Goal: Task Accomplishment & Management: Manage account settings

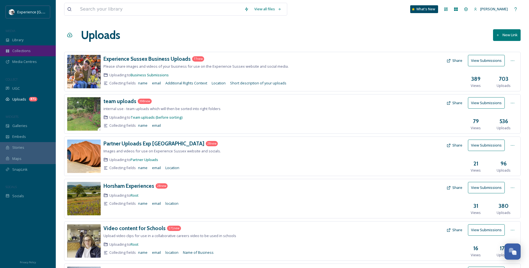
click at [24, 50] on span "Collections" at bounding box center [21, 50] width 18 height 5
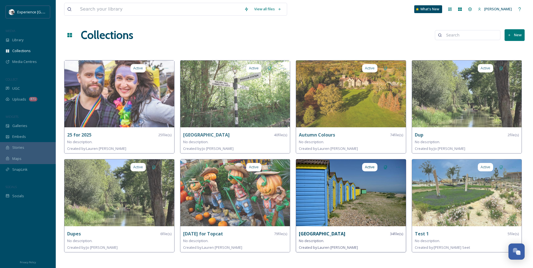
click at [345, 233] on div "Littlehampton 34 file(s)" at bounding box center [351, 234] width 104 height 7
click at [330, 200] on img at bounding box center [351, 192] width 110 height 67
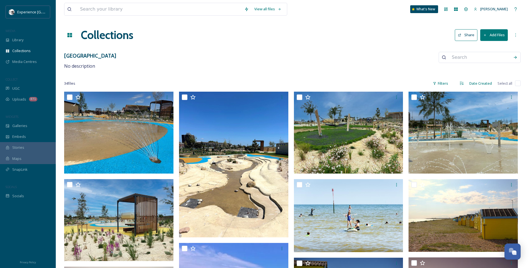
click at [461, 35] on icon at bounding box center [460, 35] width 4 height 4
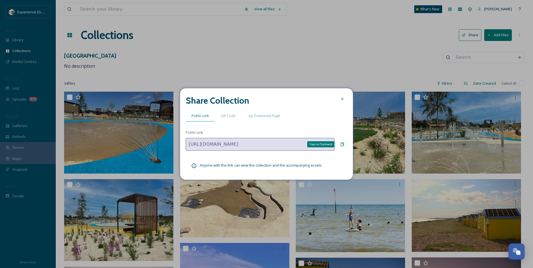
click at [343, 146] on icon at bounding box center [342, 145] width 3 height 4
click at [341, 100] on icon at bounding box center [342, 99] width 4 height 4
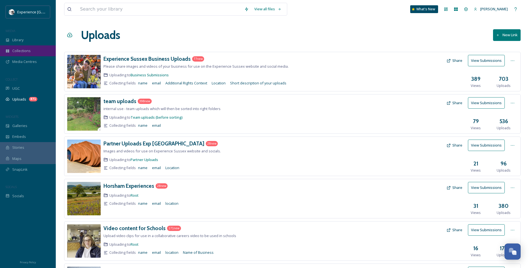
click at [29, 50] on span "Collections" at bounding box center [21, 50] width 18 height 5
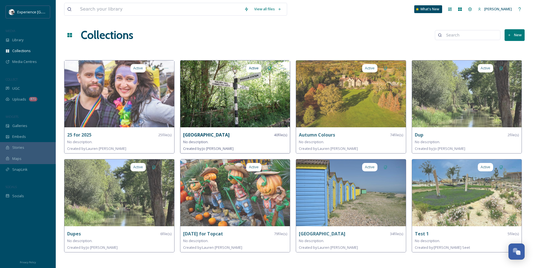
click at [206, 134] on strong "[GEOGRAPHIC_DATA]" at bounding box center [206, 135] width 47 height 6
click at [230, 103] on img at bounding box center [235, 93] width 110 height 67
click at [238, 65] on img at bounding box center [235, 93] width 110 height 67
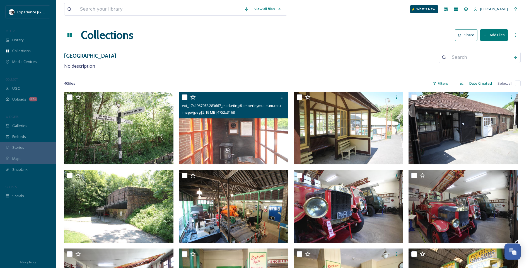
click at [192, 96] on icon at bounding box center [193, 98] width 6 height 6
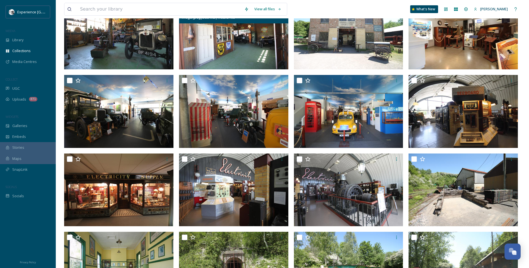
scroll to position [335, 0]
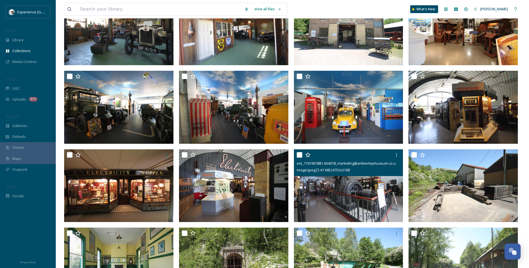
click at [309, 155] on icon at bounding box center [308, 155] width 6 height 6
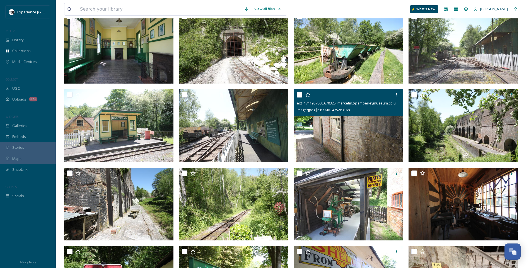
scroll to position [605, 0]
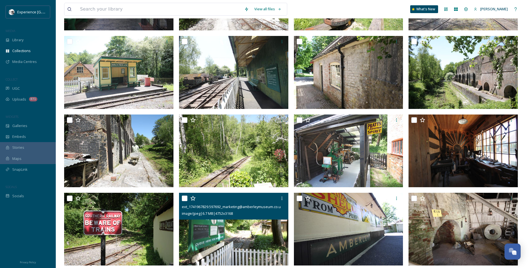
click at [193, 199] on icon at bounding box center [193, 199] width 6 height 6
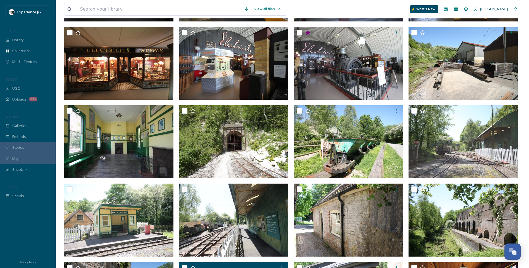
scroll to position [437, 0]
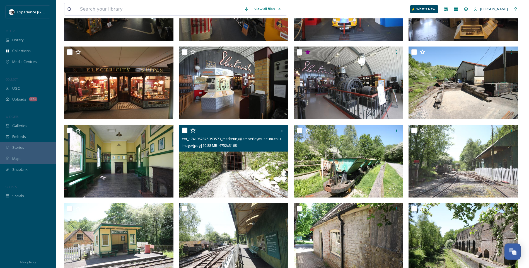
click at [193, 132] on icon at bounding box center [192, 130] width 5 height 5
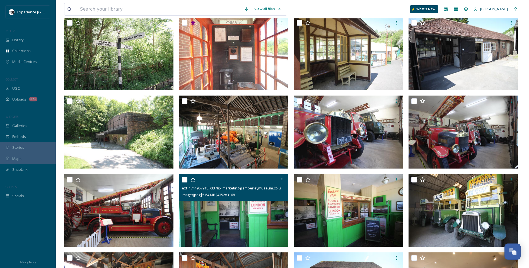
scroll to position [0, 0]
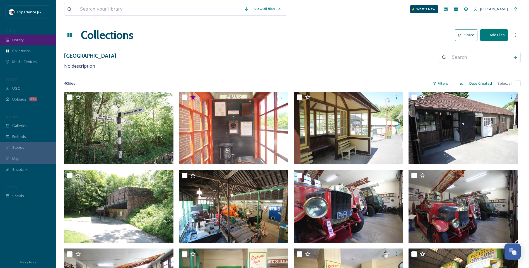
click at [32, 38] on div "Library" at bounding box center [28, 40] width 56 height 11
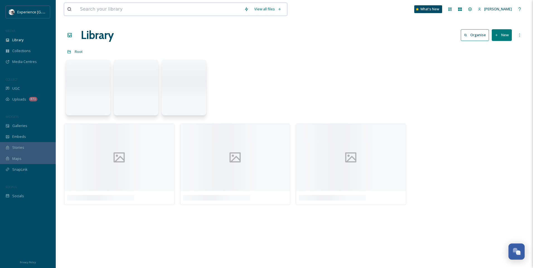
click at [120, 9] on input at bounding box center [159, 9] width 164 height 12
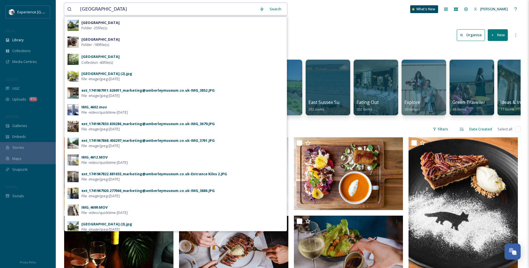
type input "[GEOGRAPHIC_DATA]"
click at [278, 8] on div "Search" at bounding box center [275, 9] width 17 height 11
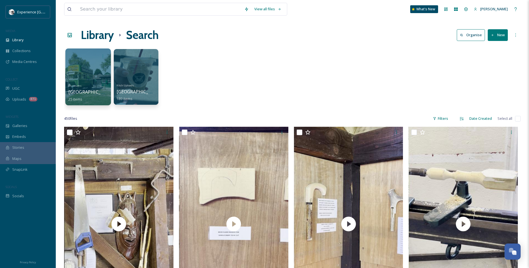
click at [70, 99] on span "25 items" at bounding box center [75, 98] width 14 height 5
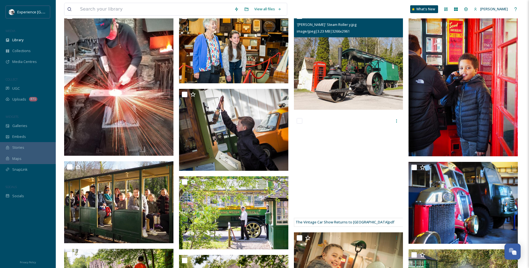
scroll to position [28, 0]
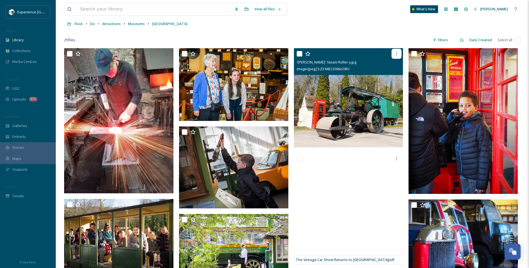
click at [394, 52] on icon at bounding box center [396, 54] width 4 height 4
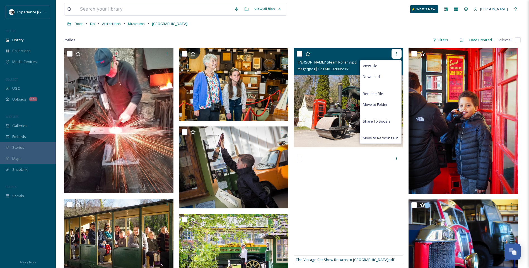
click at [397, 52] on icon at bounding box center [396, 54] width 4 height 4
click at [299, 53] on input "checkbox" at bounding box center [300, 54] width 6 height 6
checkbox input "true"
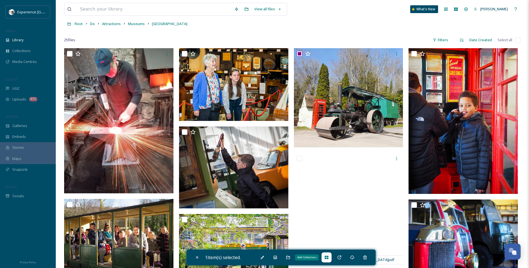
click at [328, 259] on icon at bounding box center [327, 257] width 4 height 3
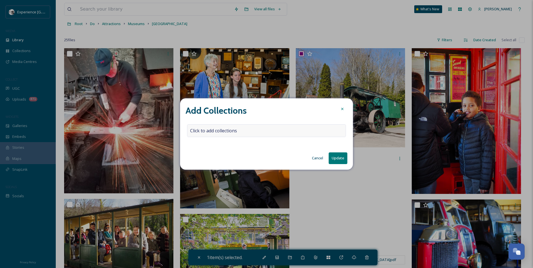
click at [233, 132] on span "Click to add collections" at bounding box center [213, 130] width 47 height 7
click at [276, 131] on div at bounding box center [266, 130] width 159 height 13
click at [248, 130] on div at bounding box center [266, 130] width 159 height 13
click at [206, 130] on input at bounding box center [217, 131] width 61 height 12
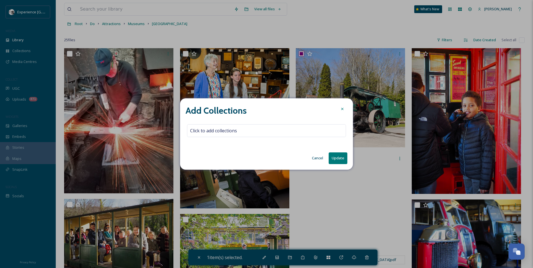
click at [318, 156] on button "Cancel" at bounding box center [317, 158] width 17 height 11
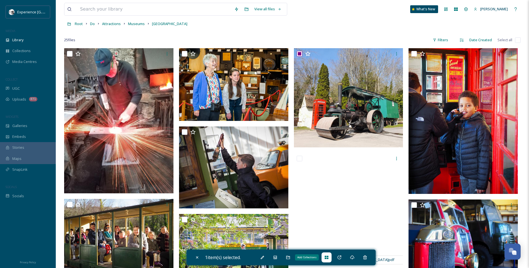
click at [329, 259] on icon at bounding box center [326, 257] width 4 height 4
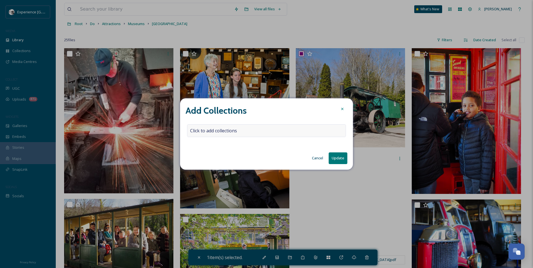
click at [232, 131] on span "Click to add collections" at bounding box center [213, 130] width 47 height 7
click at [232, 131] on input at bounding box center [217, 131] width 61 height 12
type input "amberley"
click at [222, 146] on div "[GEOGRAPHIC_DATA]" at bounding box center [267, 144] width 158 height 11
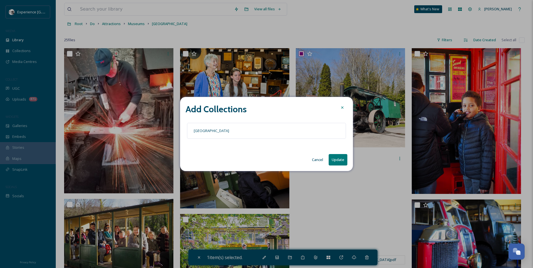
click at [344, 109] on icon at bounding box center [342, 107] width 4 height 4
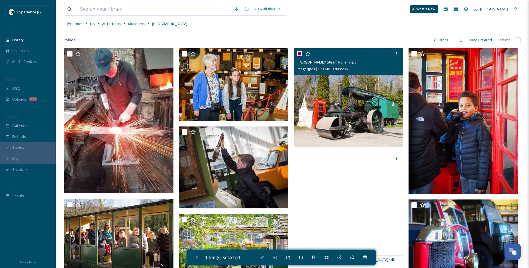
click at [299, 57] on input "checkbox" at bounding box center [300, 54] width 6 height 6
checkbox input "false"
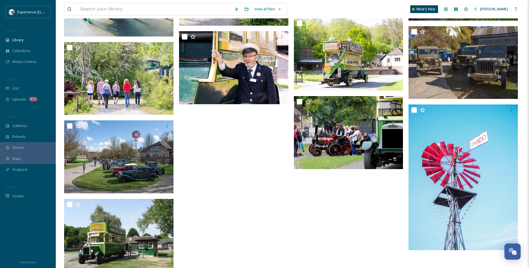
scroll to position [468, 0]
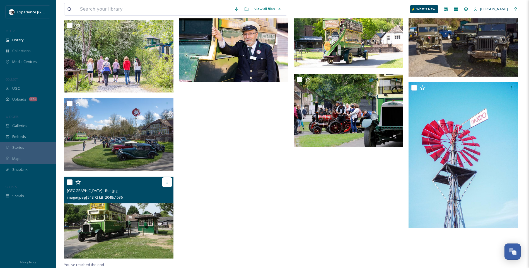
click at [168, 181] on icon at bounding box center [167, 182] width 4 height 4
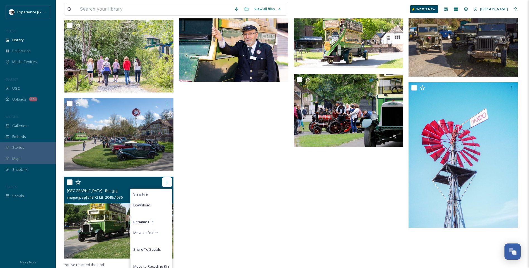
click at [168, 181] on icon at bounding box center [167, 182] width 4 height 4
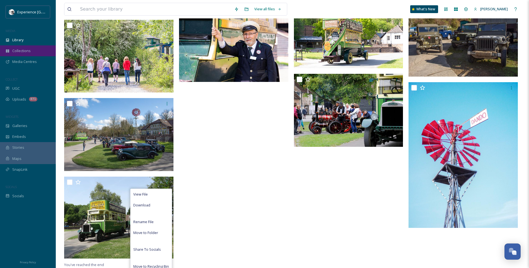
click at [27, 56] on div "Collections" at bounding box center [28, 50] width 56 height 11
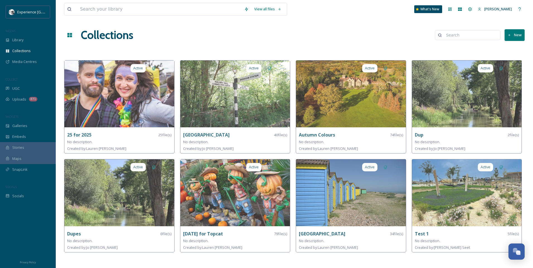
click at [520, 34] on button "New" at bounding box center [515, 34] width 20 height 11
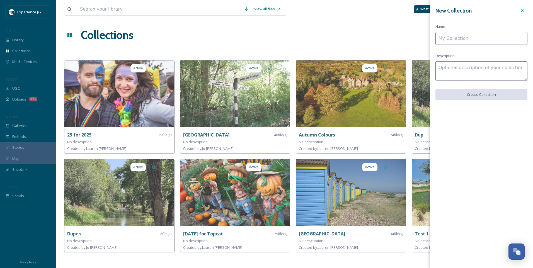
click at [521, 9] on icon at bounding box center [522, 10] width 4 height 4
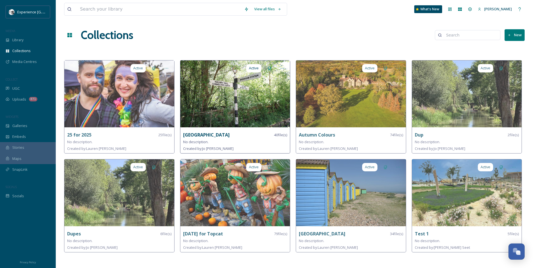
click at [231, 139] on div "No description." at bounding box center [235, 142] width 104 height 7
click at [214, 135] on strong "[GEOGRAPHIC_DATA]" at bounding box center [206, 135] width 47 height 6
click at [227, 88] on img at bounding box center [235, 93] width 110 height 67
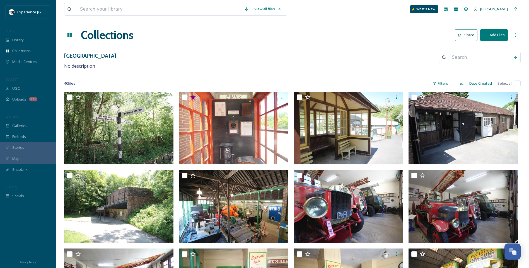
click at [502, 34] on button "Add Files" at bounding box center [494, 34] width 28 height 11
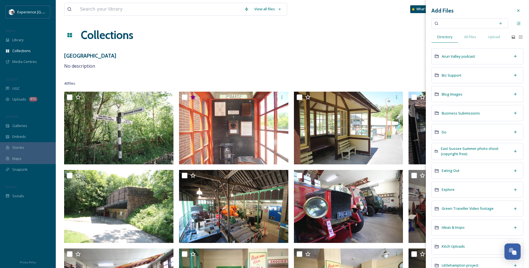
click at [465, 24] on input at bounding box center [466, 23] width 53 height 12
type input "[GEOGRAPHIC_DATA]"
click at [498, 23] on icon at bounding box center [500, 23] width 4 height 4
click at [498, 22] on icon at bounding box center [500, 23] width 4 height 4
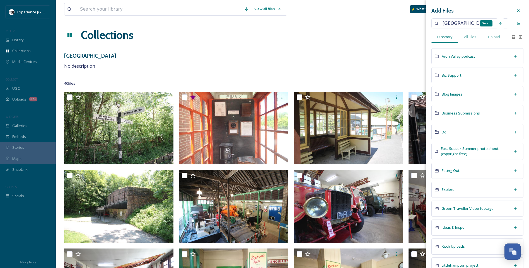
click at [498, 24] on icon at bounding box center [500, 23] width 4 height 4
click at [482, 23] on input "[GEOGRAPHIC_DATA]" at bounding box center [466, 23] width 53 height 12
click at [498, 24] on icon at bounding box center [500, 23] width 4 height 4
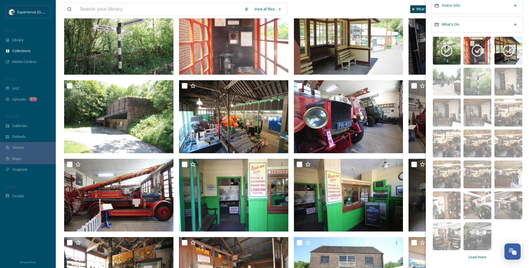
scroll to position [112, 0]
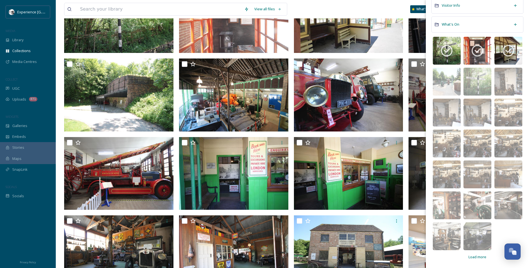
click at [475, 259] on span "Load more" at bounding box center [477, 257] width 18 height 5
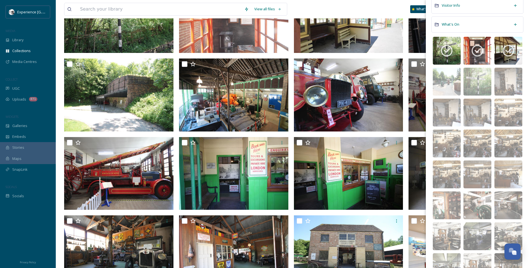
click at [479, 256] on img at bounding box center [477, 267] width 28 height 28
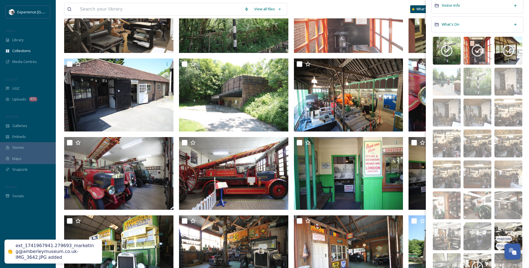
scroll to position [617, 0]
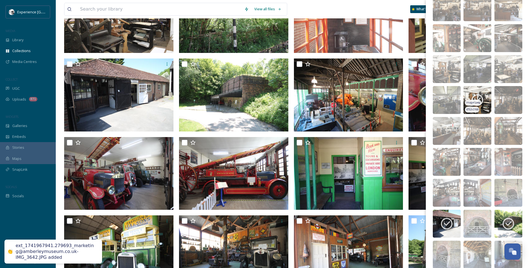
click at [475, 101] on span "image/jpeg" at bounding box center [473, 103] width 14 height 4
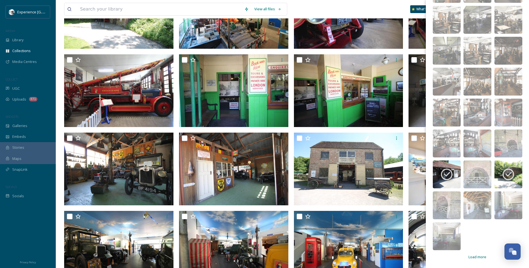
scroll to position [195, 0]
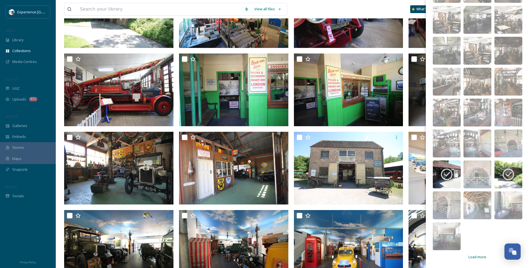
click at [477, 257] on span "Load more" at bounding box center [477, 257] width 18 height 5
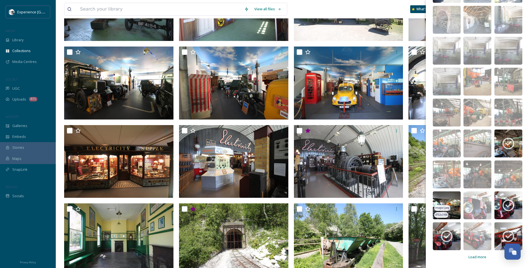
scroll to position [390, 0]
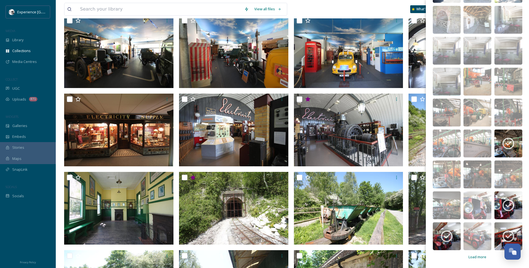
click at [470, 256] on span "Load more" at bounding box center [477, 257] width 18 height 5
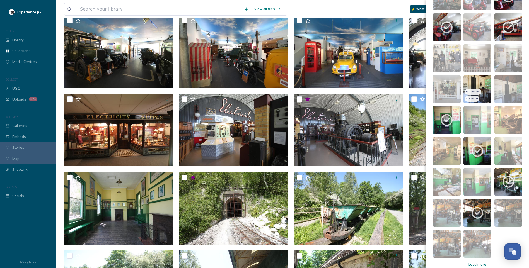
scroll to position [1069, 0]
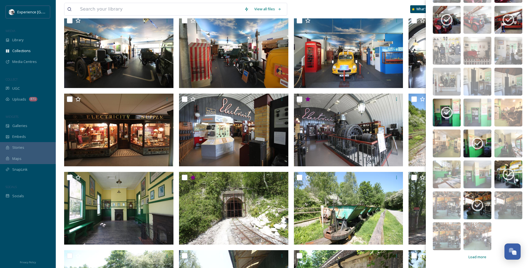
click at [472, 258] on span "Load more" at bounding box center [477, 257] width 18 height 5
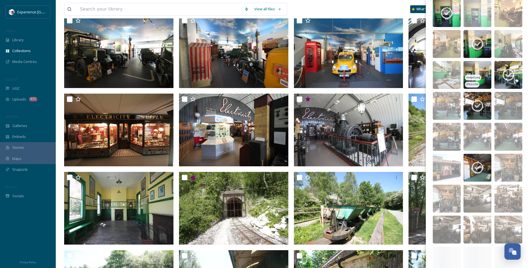
scroll to position [1180, 0]
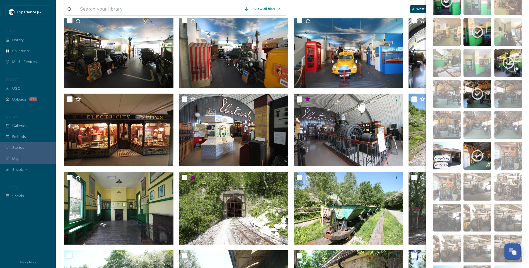
click at [450, 151] on img at bounding box center [447, 156] width 28 height 28
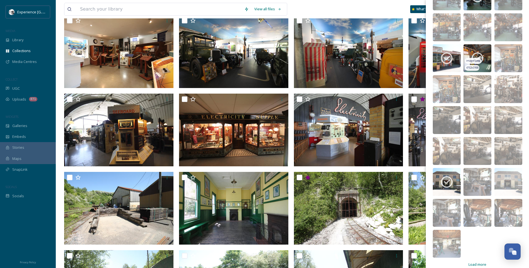
scroll to position [1285, 0]
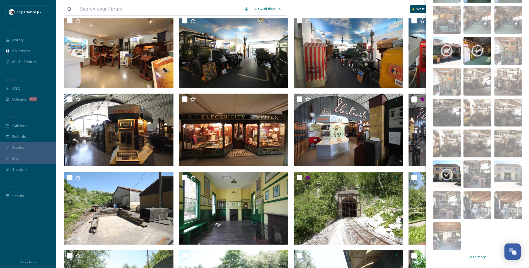
click at [475, 259] on span "Load more" at bounding box center [477, 257] width 18 height 5
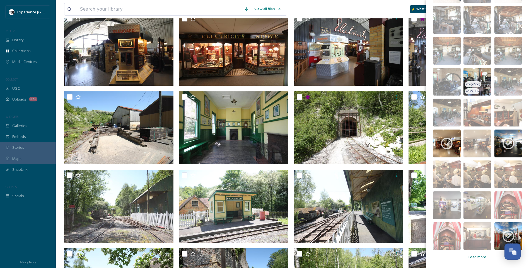
scroll to position [474, 0]
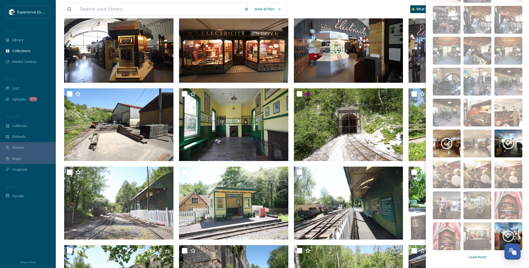
click at [475, 257] on span "Load more" at bounding box center [477, 257] width 18 height 5
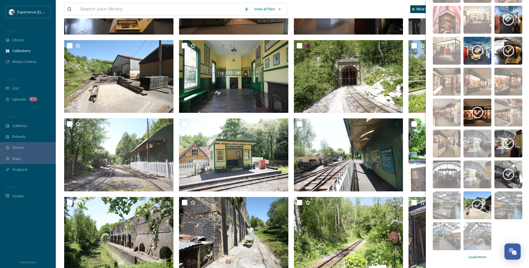
scroll to position [530, 0]
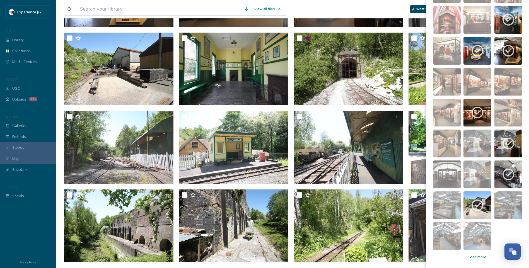
click at [480, 256] on span "Load more" at bounding box center [477, 257] width 18 height 5
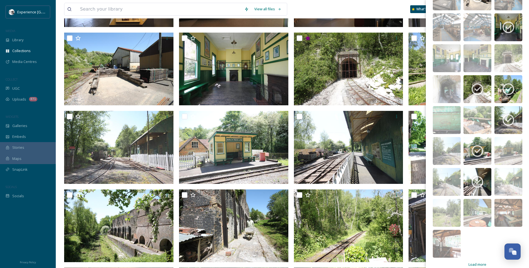
scroll to position [1904, 0]
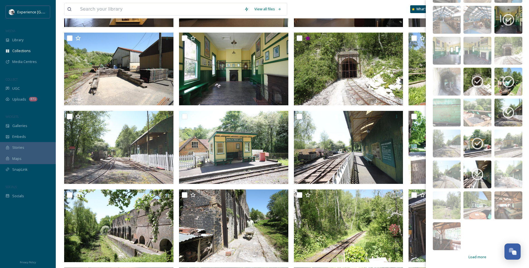
click at [474, 257] on span "Load more" at bounding box center [477, 257] width 18 height 5
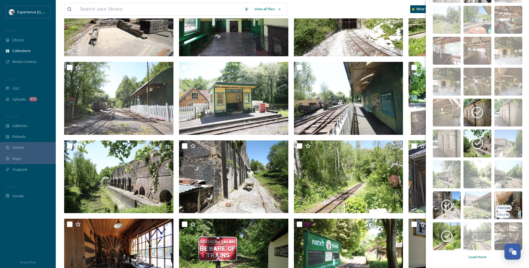
scroll to position [613, 0]
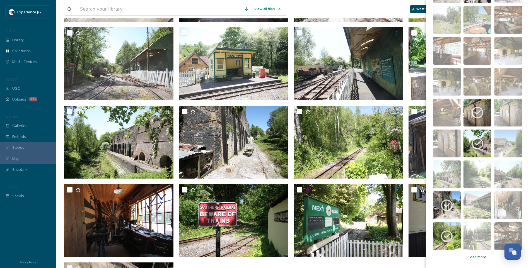
click at [476, 258] on span "Load more" at bounding box center [477, 257] width 18 height 5
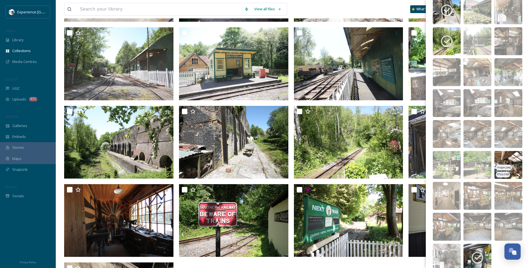
scroll to position [2306, 0]
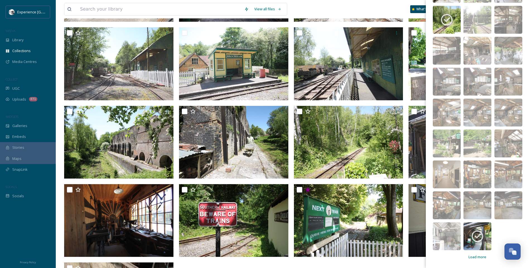
click at [476, 257] on span "Load more" at bounding box center [477, 257] width 18 height 5
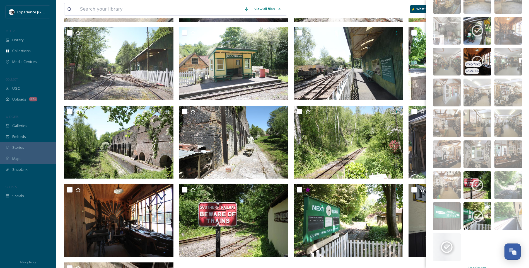
scroll to position [2523, 0]
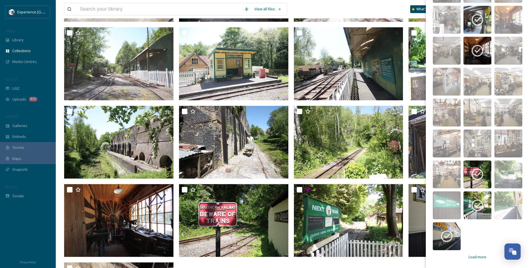
click at [482, 258] on span "Load more" at bounding box center [477, 257] width 18 height 5
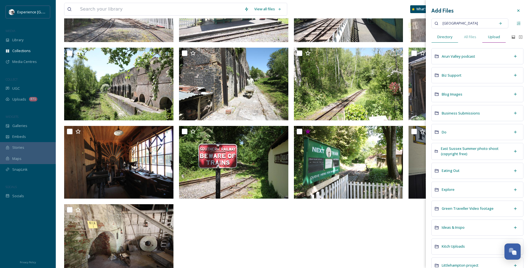
scroll to position [516, 0]
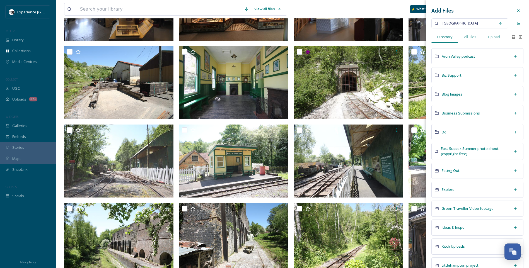
click at [516, 10] on icon at bounding box center [518, 10] width 4 height 4
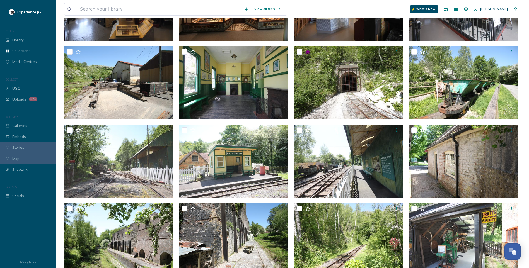
click at [321, 11] on div "View all files What's New [PERSON_NAME]" at bounding box center [292, 9] width 456 height 18
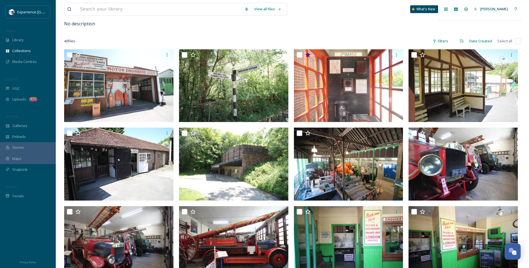
scroll to position [42, 0]
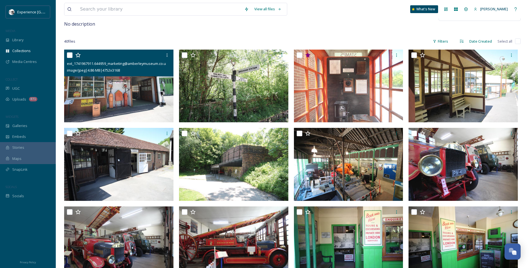
click at [79, 54] on icon at bounding box center [77, 54] width 5 height 5
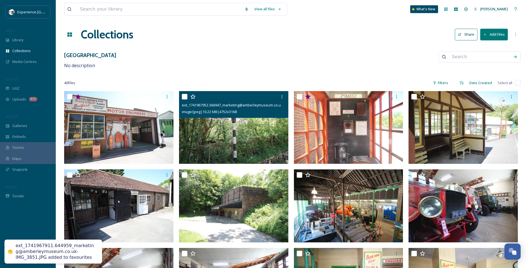
scroll to position [0, 0]
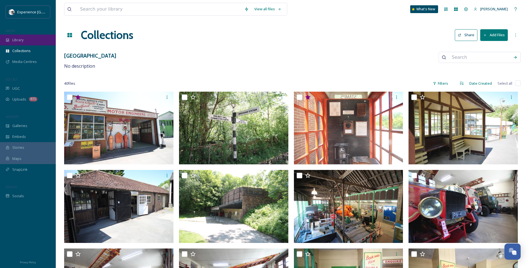
click at [22, 35] on div "Library" at bounding box center [28, 40] width 56 height 11
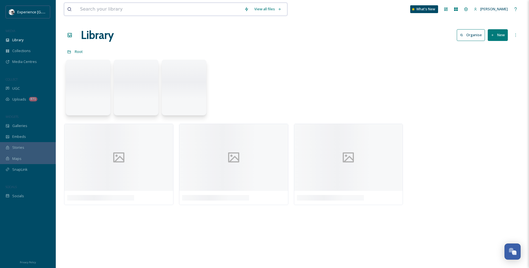
click at [126, 8] on input at bounding box center [159, 9] width 164 height 12
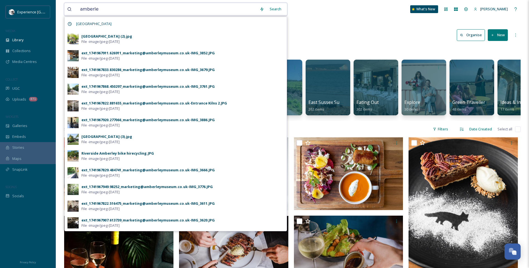
type input "amberle"
click at [89, 24] on span "[GEOGRAPHIC_DATA]" at bounding box center [93, 24] width 41 height 8
click at [278, 7] on div "Search" at bounding box center [275, 9] width 17 height 11
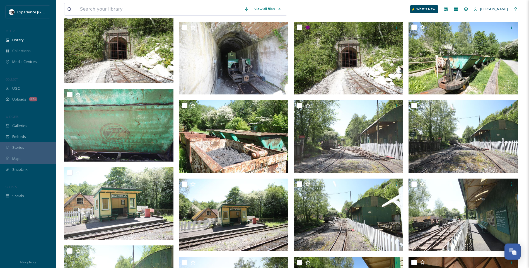
scroll to position [2844, 0]
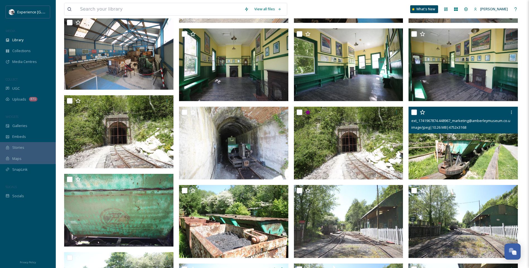
click at [485, 151] on img at bounding box center [462, 143] width 109 height 73
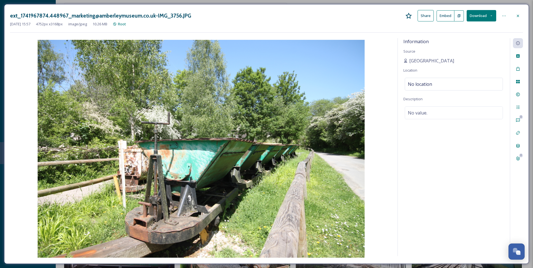
click at [521, 14] on div at bounding box center [518, 16] width 10 height 10
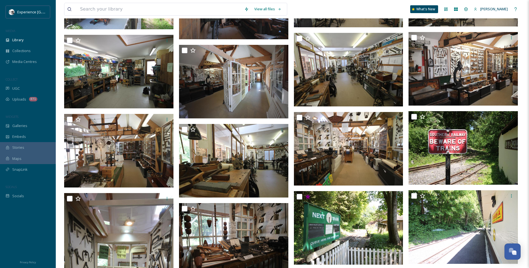
scroll to position [4321, 0]
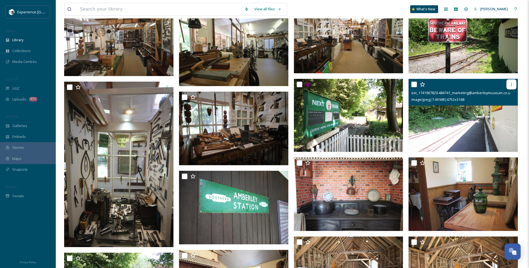
click at [514, 82] on div at bounding box center [511, 84] width 10 height 10
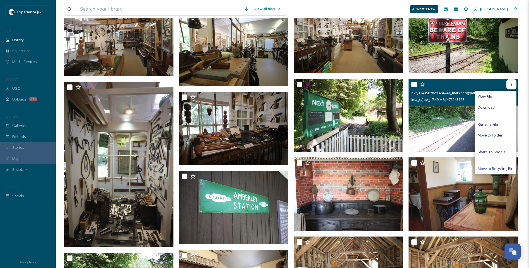
click at [514, 82] on div at bounding box center [511, 84] width 10 height 10
click at [414, 84] on input "checkbox" at bounding box center [414, 85] width 6 height 6
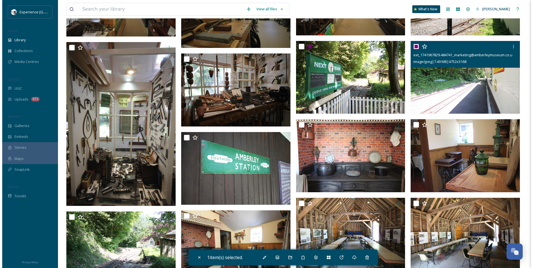
scroll to position [4283, 0]
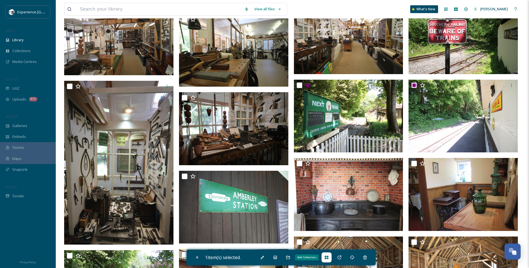
click at [326, 258] on icon at bounding box center [326, 257] width 4 height 4
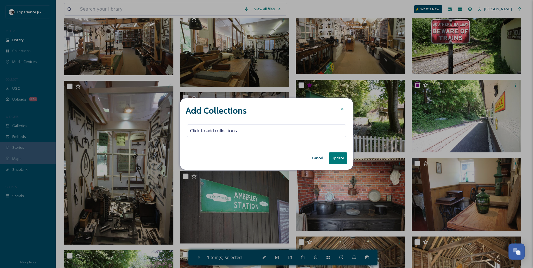
click at [342, 109] on icon at bounding box center [342, 109] width 4 height 4
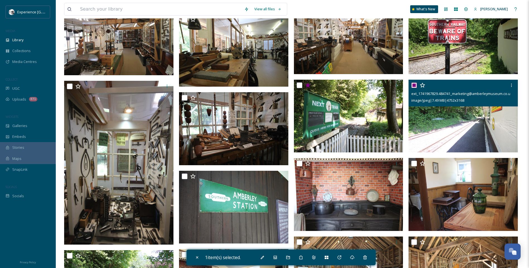
click at [414, 85] on input "checkbox" at bounding box center [414, 86] width 6 height 6
checkbox input "false"
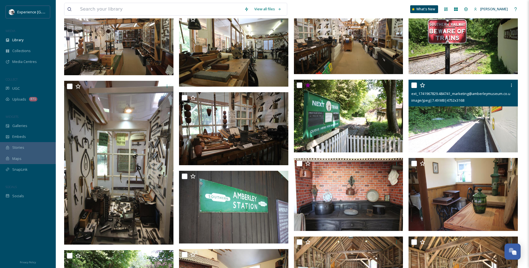
click at [439, 126] on img at bounding box center [462, 116] width 109 height 73
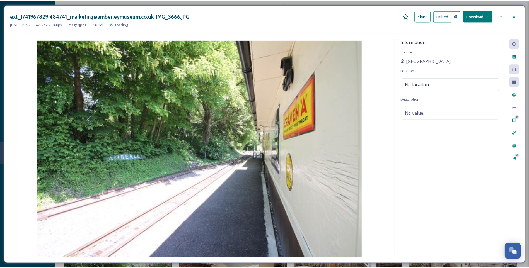
scroll to position [4322, 0]
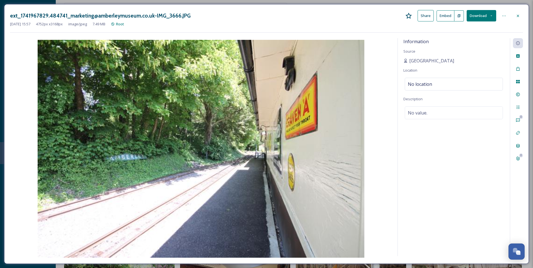
click at [518, 11] on div at bounding box center [518, 16] width 10 height 10
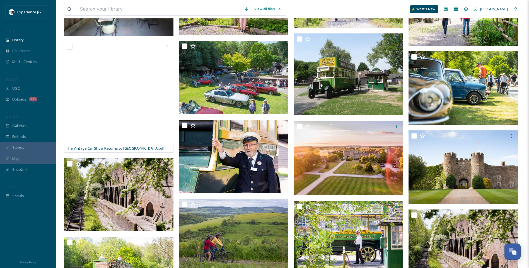
scroll to position [4908, 0]
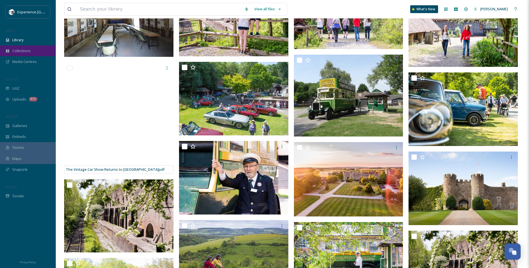
click at [31, 55] on div "Collections" at bounding box center [28, 50] width 56 height 11
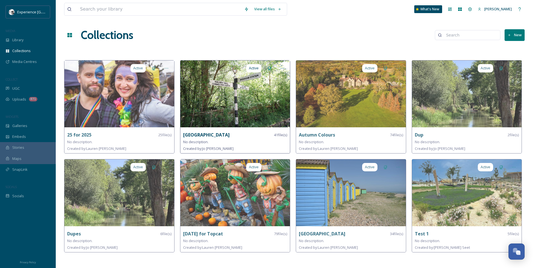
click at [206, 134] on strong "[GEOGRAPHIC_DATA]" at bounding box center [206, 135] width 47 height 6
click at [257, 93] on img at bounding box center [235, 93] width 110 height 67
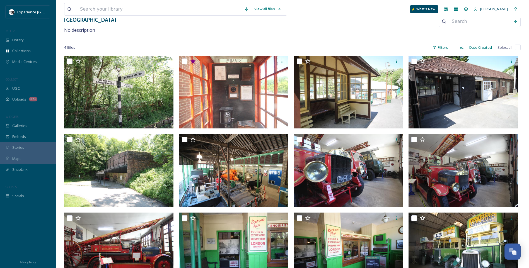
scroll to position [84, 0]
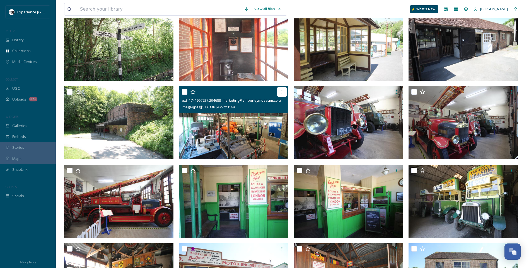
click at [282, 91] on icon at bounding box center [282, 92] width 4 height 4
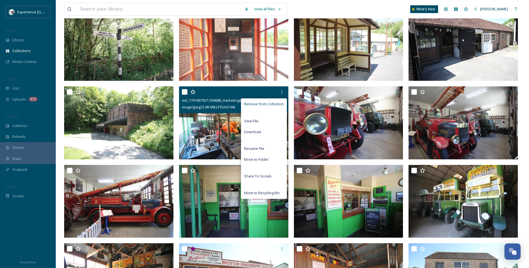
click at [273, 104] on span "Remove from Collection" at bounding box center [264, 103] width 40 height 5
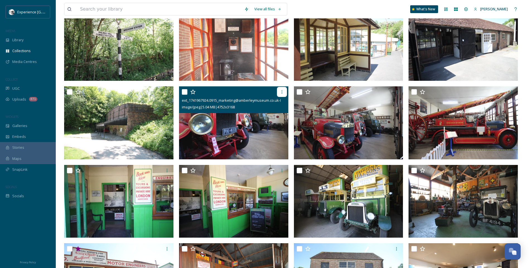
click at [281, 89] on div at bounding box center [282, 92] width 10 height 10
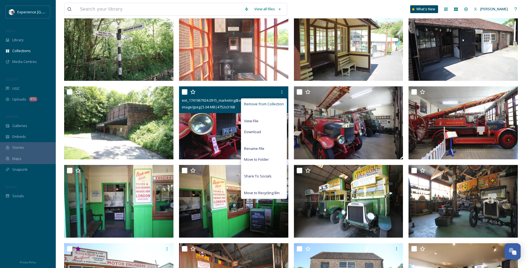
click at [275, 102] on span "Remove from Collection" at bounding box center [264, 103] width 40 height 5
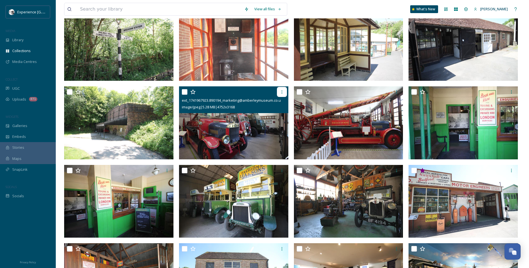
click at [281, 90] on icon at bounding box center [282, 92] width 4 height 4
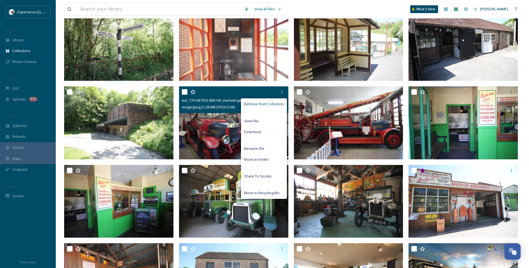
click at [274, 104] on span "Remove from Collection" at bounding box center [264, 103] width 40 height 5
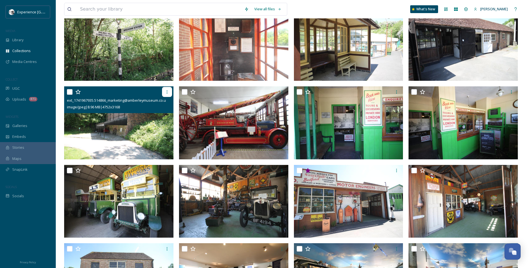
click at [166, 90] on icon at bounding box center [167, 92] width 4 height 4
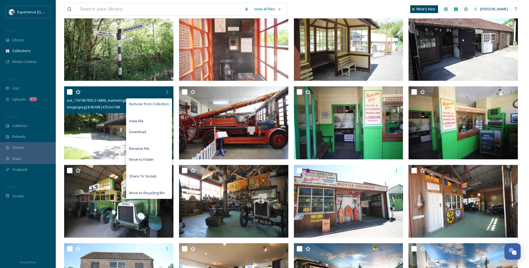
click at [145, 102] on span "Remove from Collection" at bounding box center [149, 103] width 40 height 5
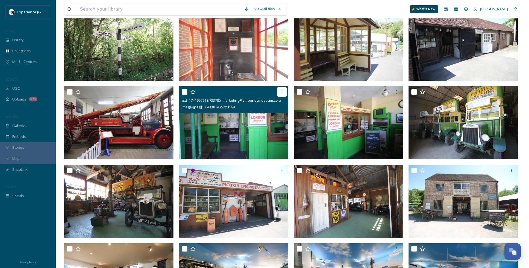
click at [282, 91] on icon at bounding box center [282, 92] width 4 height 4
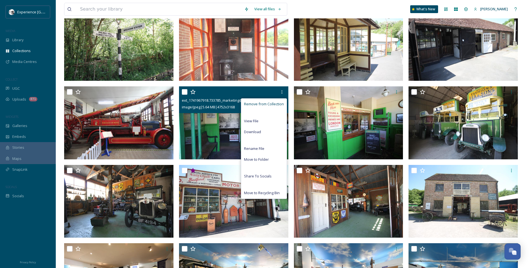
drag, startPoint x: 250, startPoint y: 103, endPoint x: 260, endPoint y: 104, distance: 10.9
click at [250, 103] on span "Remove from Collection" at bounding box center [264, 103] width 40 height 5
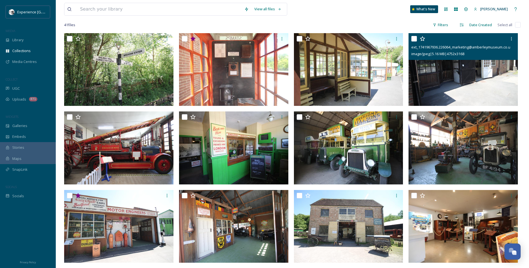
scroll to position [28, 0]
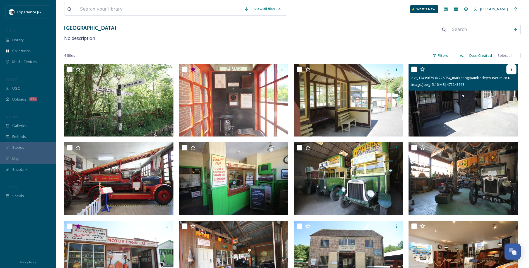
click at [511, 67] on icon at bounding box center [511, 69] width 4 height 4
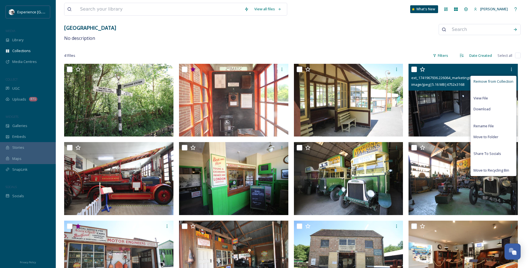
click at [490, 81] on span "Remove from Collection" at bounding box center [493, 81] width 40 height 5
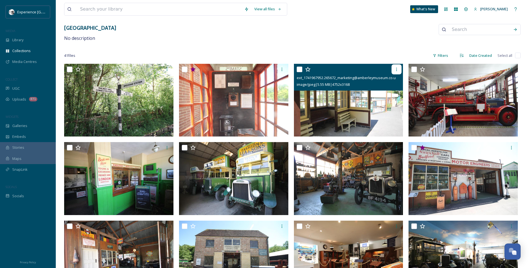
click at [397, 67] on icon at bounding box center [396, 69] width 4 height 4
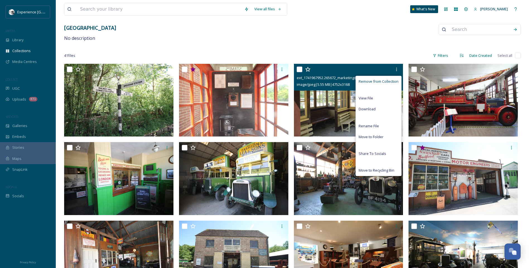
click at [371, 80] on span "Remove from Collection" at bounding box center [379, 81] width 40 height 5
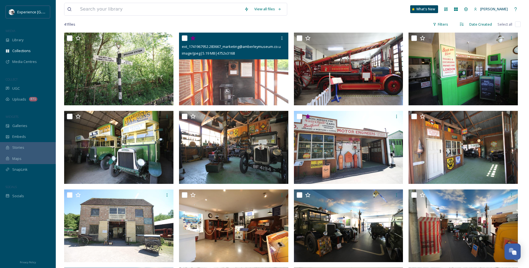
scroll to position [139, 0]
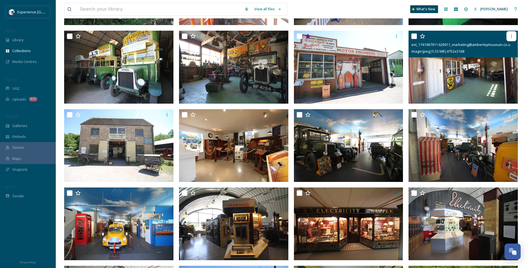
click at [512, 36] on icon at bounding box center [511, 36] width 4 height 4
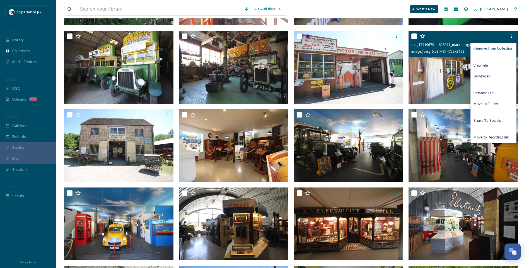
click at [483, 49] on span "Remove from Collection" at bounding box center [493, 48] width 40 height 5
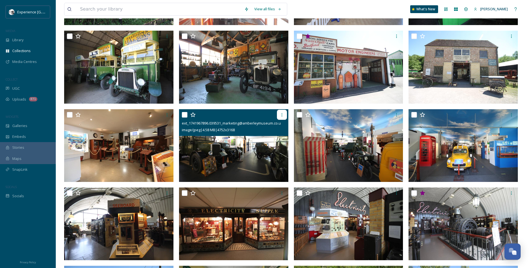
click at [283, 113] on icon at bounding box center [282, 115] width 4 height 4
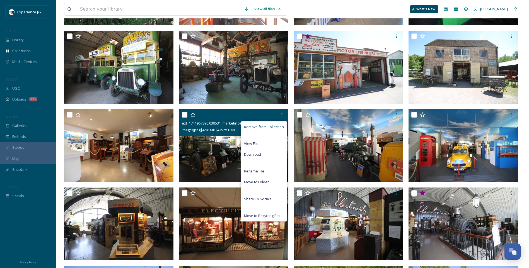
click at [249, 126] on span "Remove from Collection" at bounding box center [264, 126] width 40 height 5
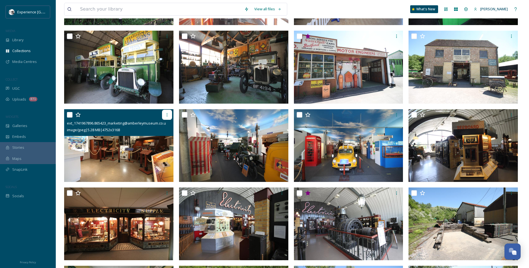
click at [166, 113] on icon at bounding box center [167, 115] width 4 height 4
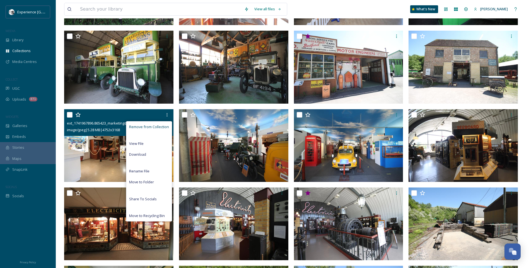
click at [137, 126] on span "Remove from Collection" at bounding box center [149, 126] width 40 height 5
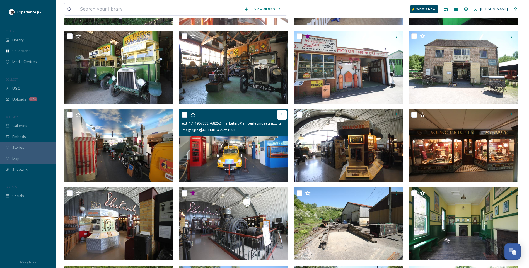
click at [284, 116] on icon at bounding box center [282, 115] width 4 height 4
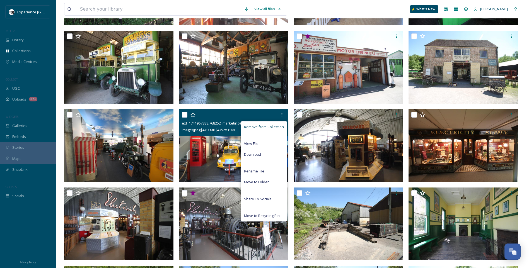
click at [264, 125] on span "Remove from Collection" at bounding box center [264, 126] width 40 height 5
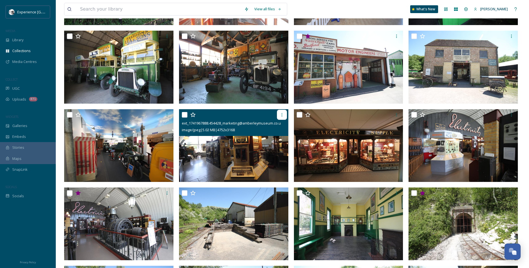
click at [281, 114] on icon at bounding box center [282, 115] width 4 height 4
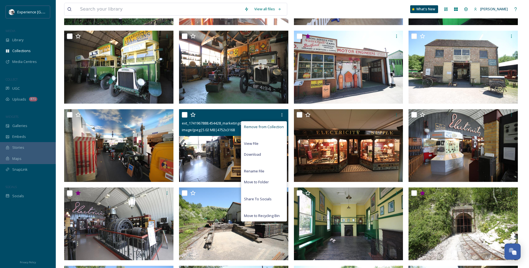
click at [262, 126] on span "Remove from Collection" at bounding box center [264, 126] width 40 height 5
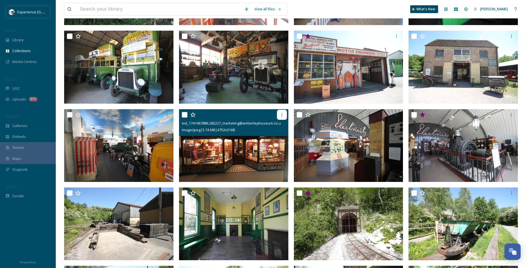
click at [282, 113] on icon at bounding box center [282, 115] width 4 height 4
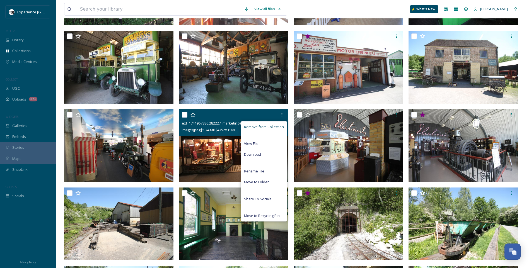
click at [262, 126] on span "Remove from Collection" at bounding box center [264, 126] width 40 height 5
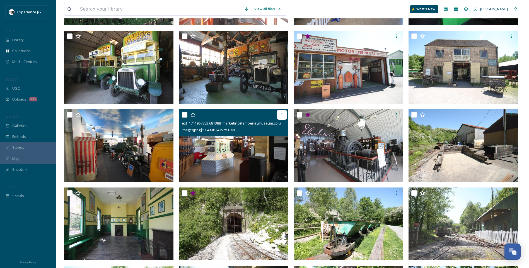
click at [281, 113] on icon at bounding box center [282, 115] width 4 height 4
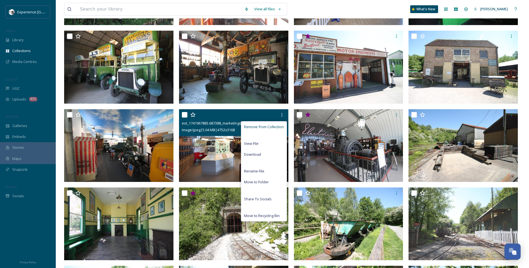
click at [260, 126] on span "Remove from Collection" at bounding box center [264, 126] width 40 height 5
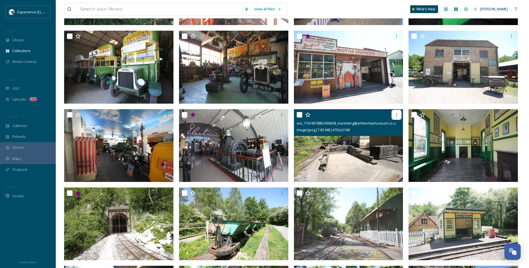
click at [400, 113] on div at bounding box center [396, 115] width 10 height 10
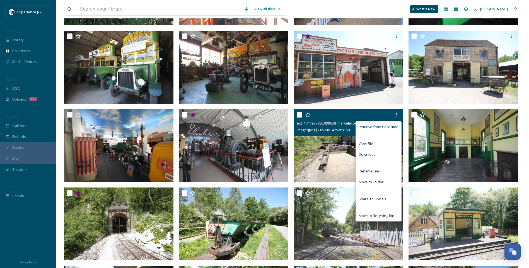
click at [381, 125] on span "Remove from Collection" at bounding box center [379, 126] width 40 height 5
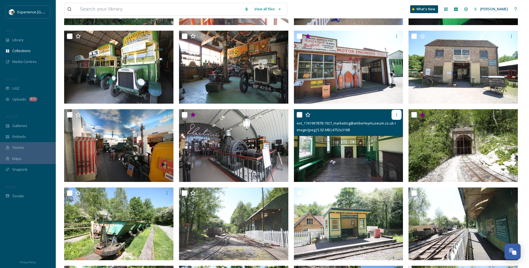
click at [398, 113] on icon at bounding box center [396, 115] width 4 height 4
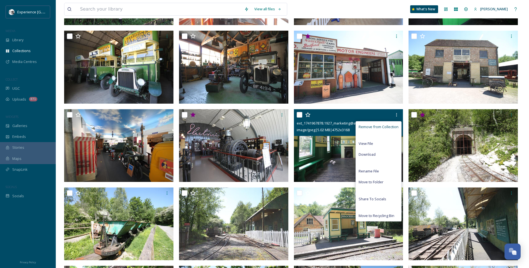
click at [359, 127] on span "Remove from Collection" at bounding box center [379, 126] width 40 height 5
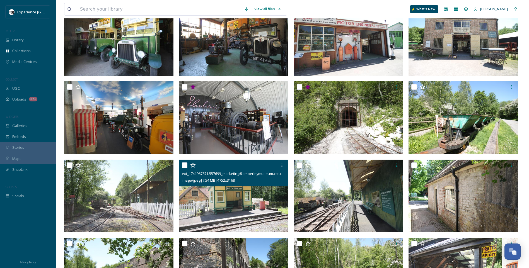
scroll to position [195, 0]
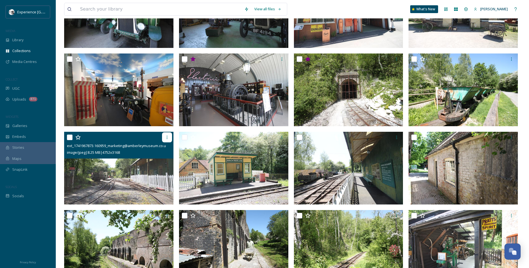
click at [163, 136] on div at bounding box center [167, 137] width 10 height 10
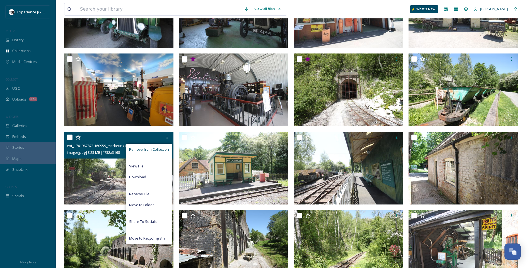
click at [150, 150] on span "Remove from Collection" at bounding box center [149, 149] width 40 height 5
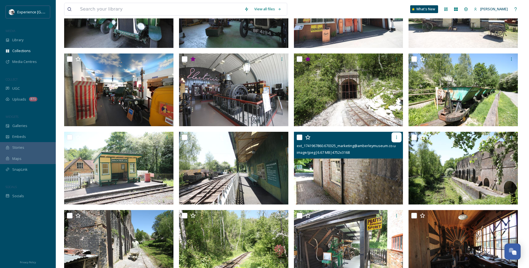
click at [397, 137] on icon at bounding box center [396, 137] width 4 height 4
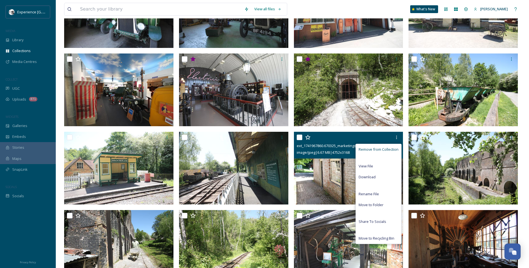
click at [366, 147] on span "Remove from Collection" at bounding box center [379, 149] width 40 height 5
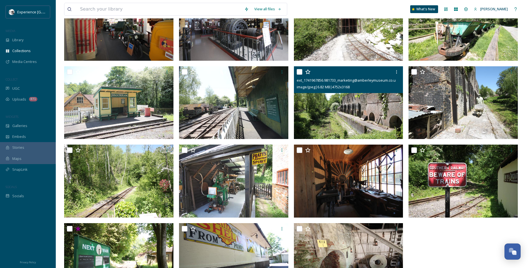
scroll to position [279, 0]
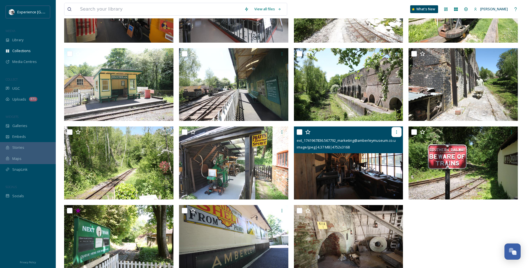
click at [398, 130] on icon at bounding box center [396, 132] width 4 height 4
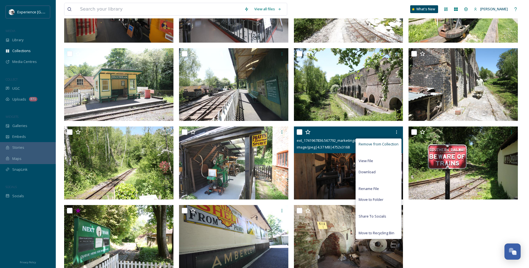
click at [380, 142] on span "Remove from Collection" at bounding box center [379, 144] width 40 height 5
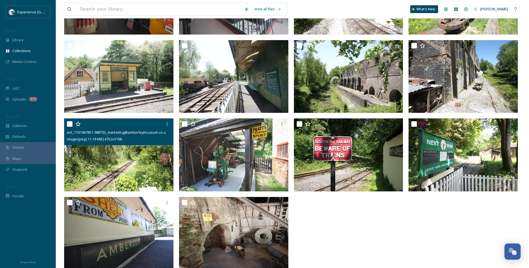
scroll to position [291, 0]
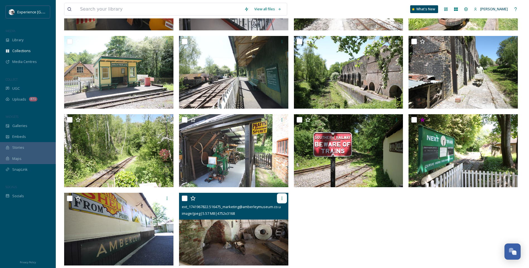
click at [283, 197] on icon at bounding box center [282, 198] width 4 height 4
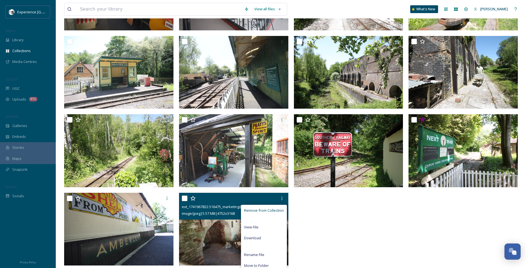
click at [254, 209] on span "Remove from Collection" at bounding box center [264, 210] width 40 height 5
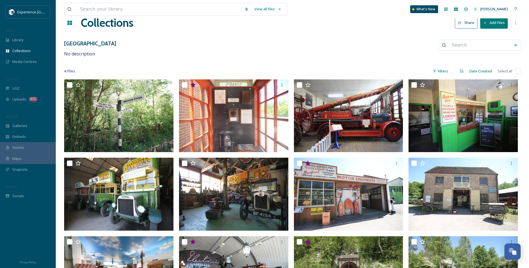
scroll to position [0, 0]
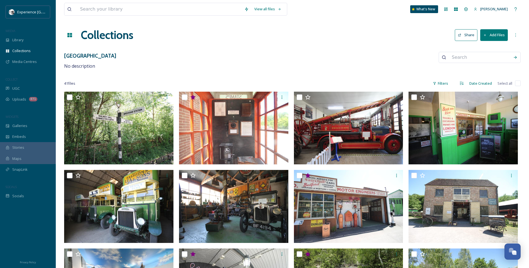
click at [484, 35] on icon at bounding box center [485, 35] width 4 height 4
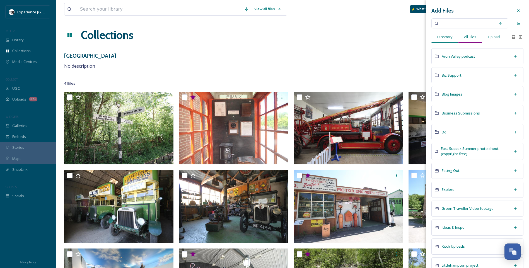
click at [466, 36] on span "All Files" at bounding box center [470, 36] width 12 height 5
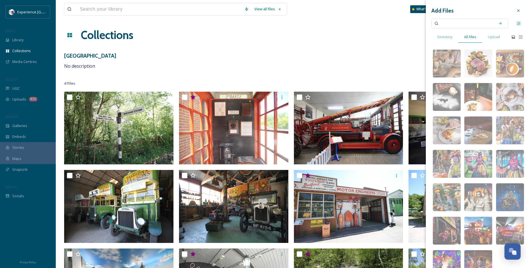
click at [467, 23] on input at bounding box center [466, 23] width 53 height 12
type input "[GEOGRAPHIC_DATA]"
click at [498, 24] on icon at bounding box center [500, 23] width 4 height 4
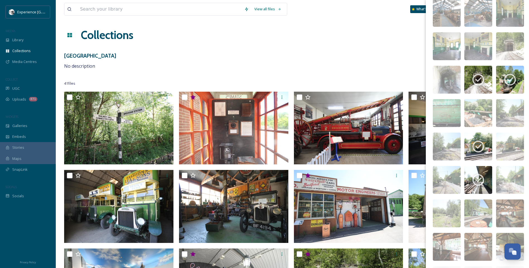
scroll to position [3728, 0]
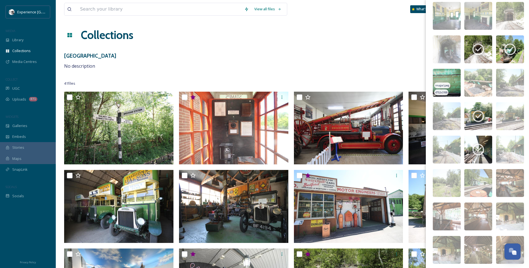
click at [456, 73] on img at bounding box center [447, 83] width 28 height 28
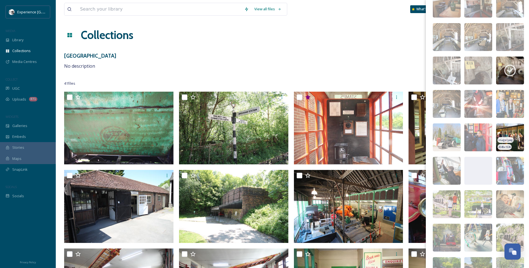
scroll to position [4676, 0]
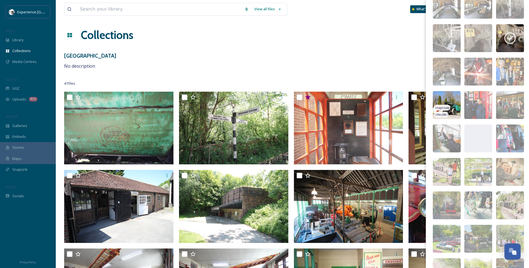
click at [454, 104] on img at bounding box center [447, 105] width 28 height 28
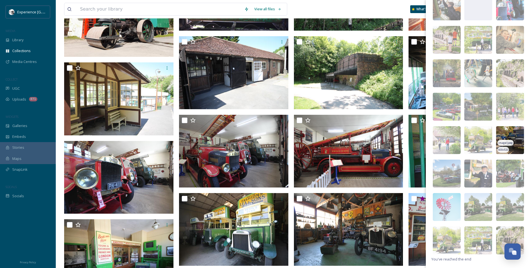
scroll to position [139, 0]
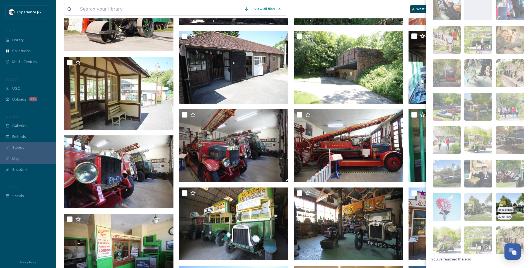
click at [513, 206] on img at bounding box center [510, 207] width 28 height 28
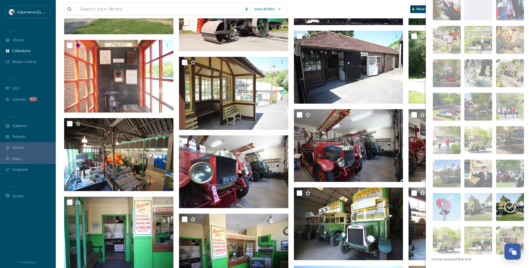
click at [409, 10] on div "View all files What's New [PERSON_NAME]" at bounding box center [292, 9] width 456 height 18
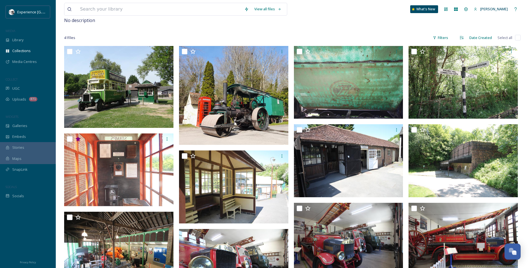
scroll to position [0, 0]
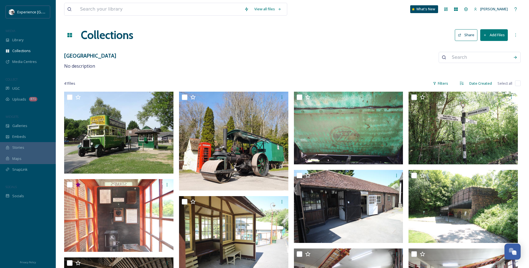
click at [473, 35] on button "Share" at bounding box center [466, 34] width 23 height 11
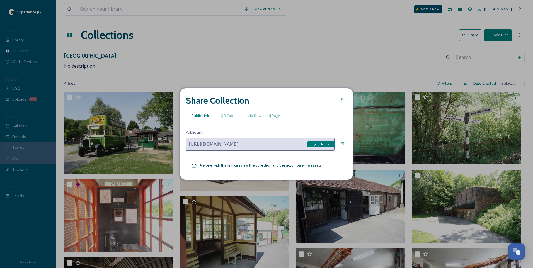
click at [341, 145] on icon at bounding box center [342, 144] width 4 height 4
click at [342, 97] on icon at bounding box center [342, 99] width 4 height 4
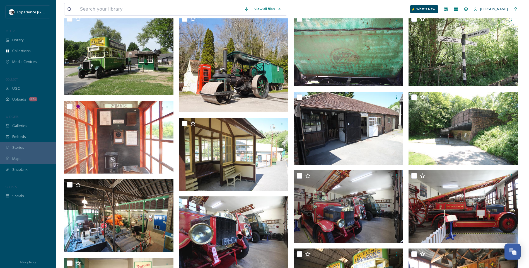
scroll to position [223, 0]
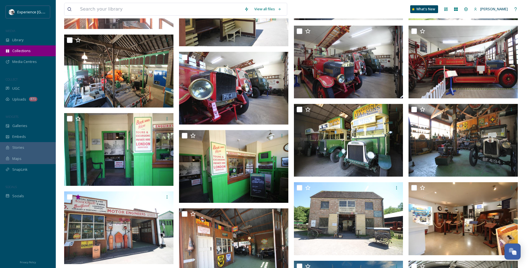
click at [17, 51] on span "Collections" at bounding box center [21, 50] width 18 height 5
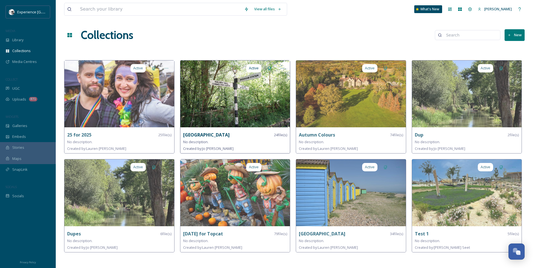
click at [219, 135] on strong "[GEOGRAPHIC_DATA]" at bounding box center [206, 135] width 47 height 6
click at [248, 98] on img at bounding box center [235, 93] width 110 height 67
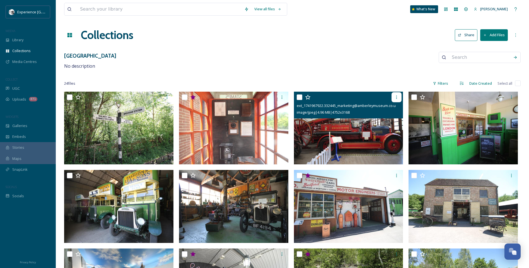
click at [396, 98] on icon at bounding box center [396, 97] width 4 height 4
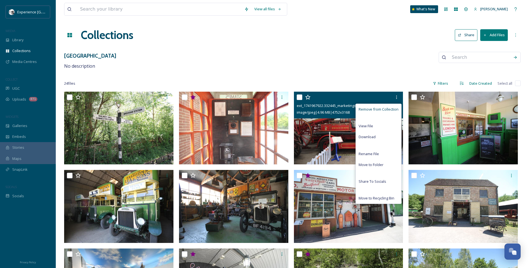
click at [369, 109] on span "Remove from Collection" at bounding box center [379, 109] width 40 height 5
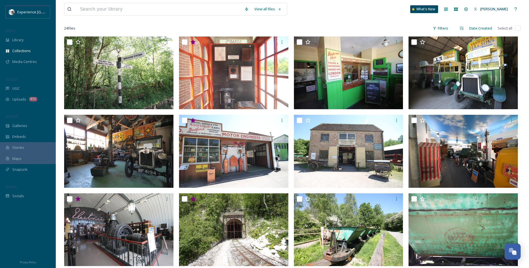
scroll to position [56, 0]
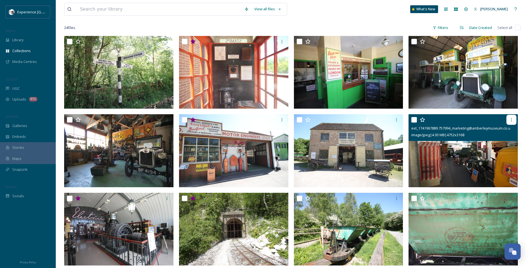
click at [512, 120] on icon at bounding box center [511, 120] width 4 height 4
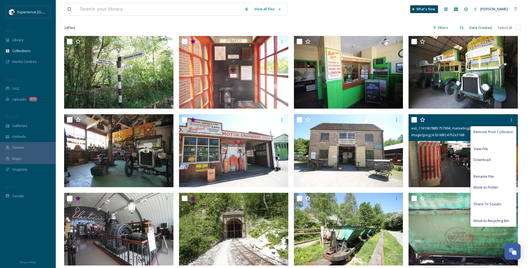
click at [491, 131] on span "Remove from Collection" at bounding box center [493, 131] width 40 height 5
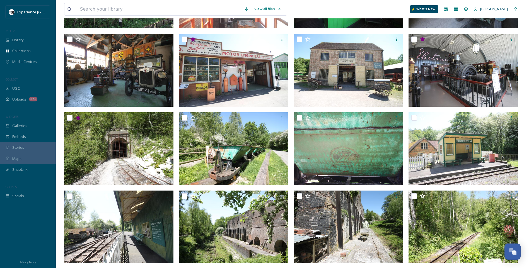
scroll to position [139, 0]
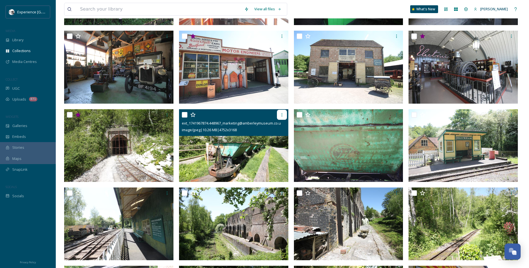
click at [280, 113] on icon at bounding box center [282, 115] width 4 height 4
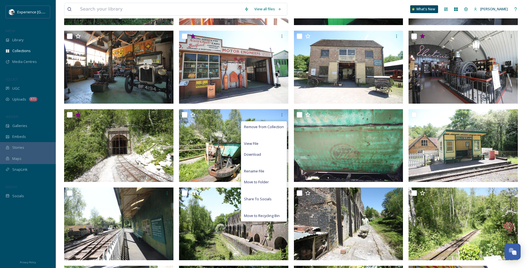
click at [527, 129] on div "View all files What's New [PERSON_NAME] Collections Share Add Files [GEOGRAPHIC…" at bounding box center [292, 154] width 473 height 586
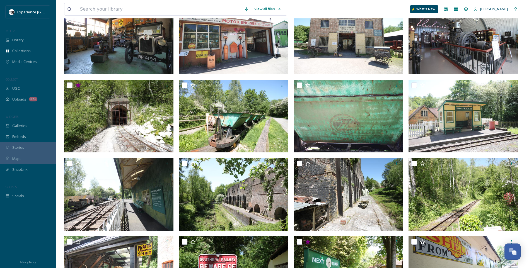
scroll to position [195, 0]
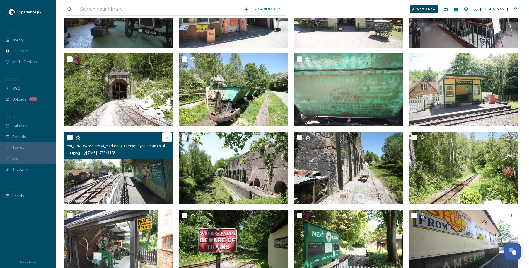
click at [165, 134] on div at bounding box center [167, 137] width 10 height 10
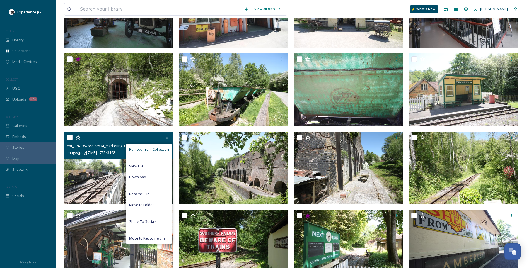
click at [150, 149] on span "Remove from Collection" at bounding box center [149, 149] width 40 height 5
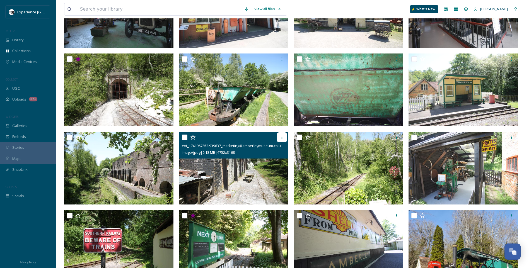
click at [281, 137] on icon at bounding box center [282, 137] width 4 height 4
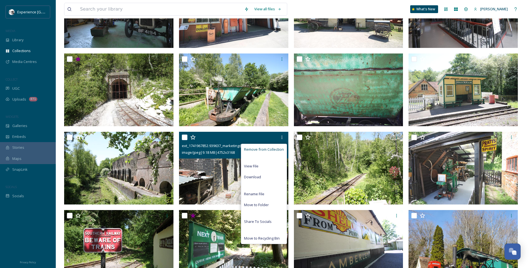
click at [255, 148] on span "Remove from Collection" at bounding box center [264, 149] width 40 height 5
click at [250, 148] on span "Remove from Collection" at bounding box center [264, 149] width 40 height 5
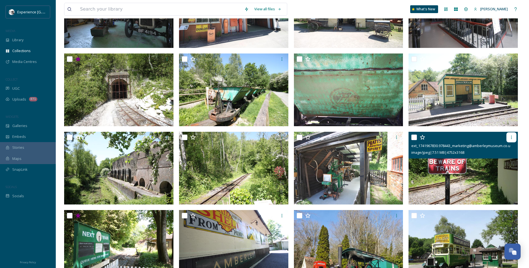
click at [512, 135] on icon at bounding box center [511, 137] width 4 height 4
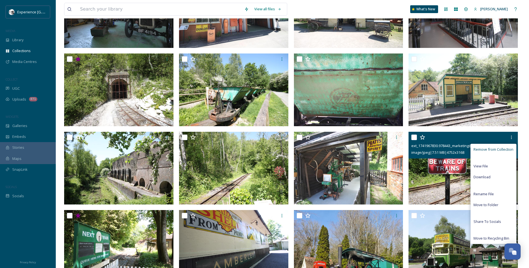
click at [483, 147] on span "Remove from Collection" at bounding box center [493, 149] width 40 height 5
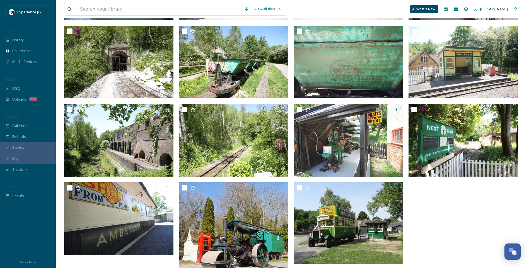
scroll to position [239, 0]
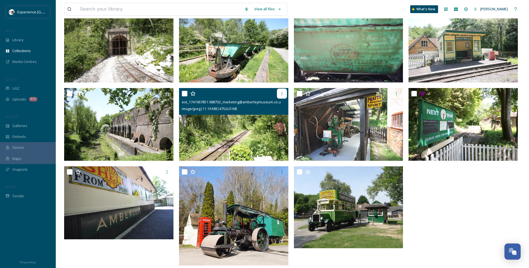
click at [281, 94] on icon at bounding box center [282, 93] width 4 height 4
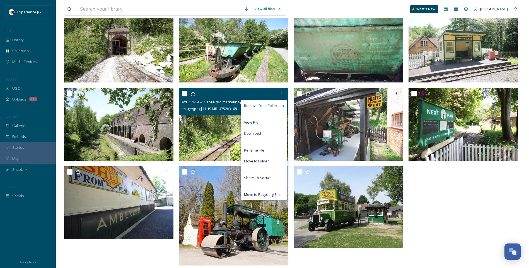
click at [268, 105] on span "Remove from Collection" at bounding box center [264, 105] width 40 height 5
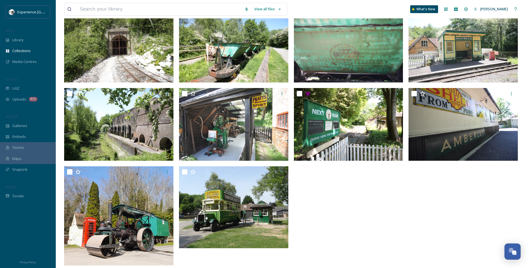
scroll to position [211, 0]
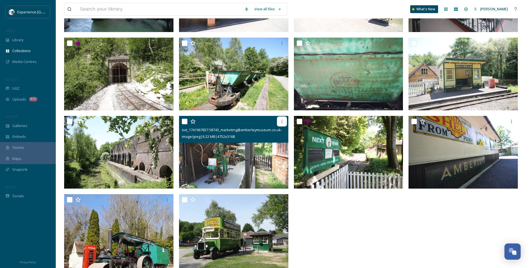
click at [284, 119] on icon at bounding box center [282, 121] width 4 height 4
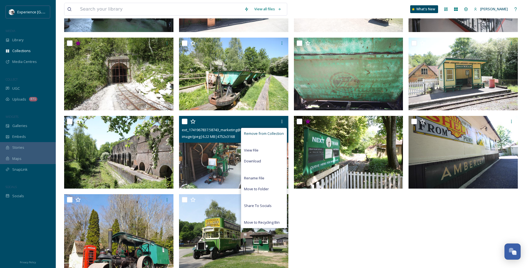
click at [251, 133] on span "Remove from Collection" at bounding box center [264, 133] width 40 height 5
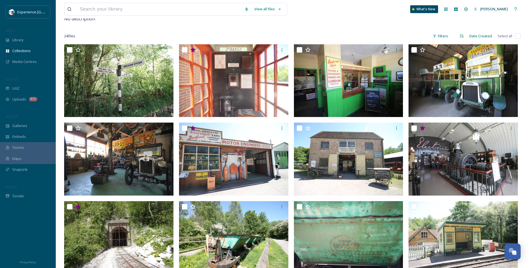
scroll to position [44, 0]
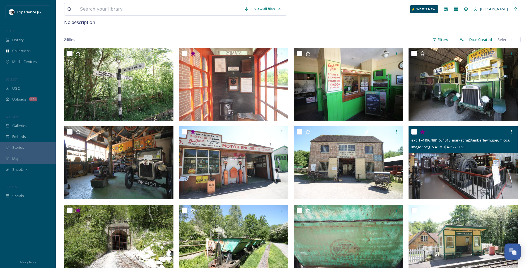
click at [423, 132] on icon at bounding box center [422, 131] width 5 height 5
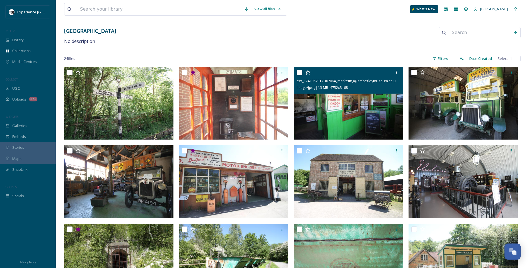
scroll to position [0, 0]
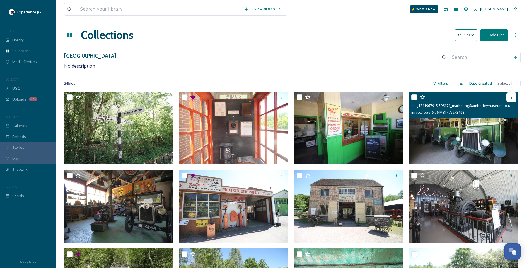
click at [512, 95] on icon at bounding box center [511, 97] width 4 height 4
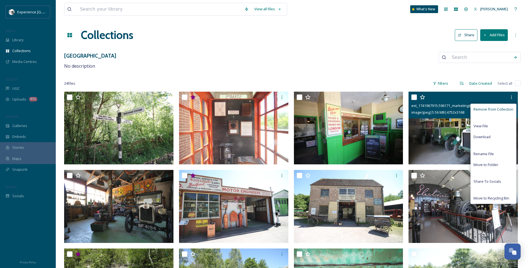
click at [490, 107] on span "Remove from Collection" at bounding box center [493, 109] width 40 height 5
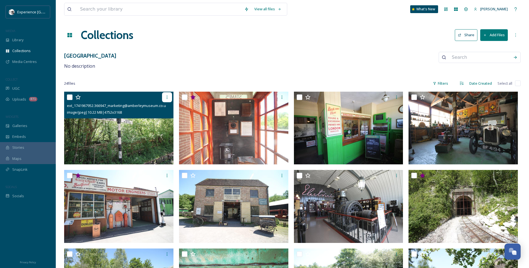
click at [165, 95] on icon at bounding box center [167, 97] width 4 height 4
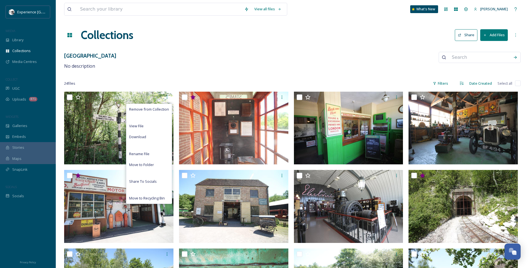
click at [226, 70] on div "View all files What's New [PERSON_NAME] Collections Share Add Files [GEOGRAPHIC…" at bounding box center [292, 214] width 473 height 429
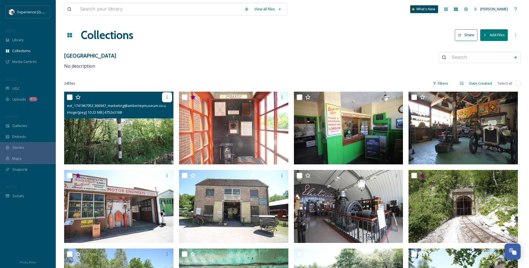
click at [164, 97] on div at bounding box center [167, 97] width 10 height 10
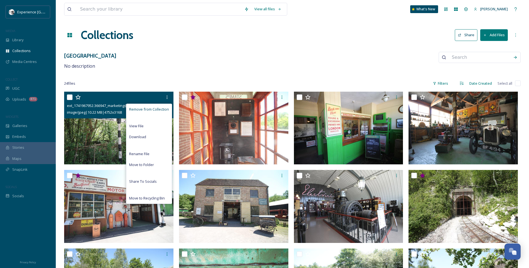
click at [154, 108] on span "Remove from Collection" at bounding box center [149, 109] width 40 height 5
